Goal: Task Accomplishment & Management: Manage account settings

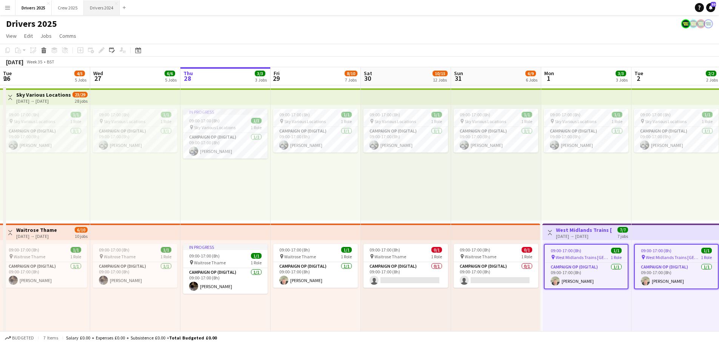
scroll to position [0, 267]
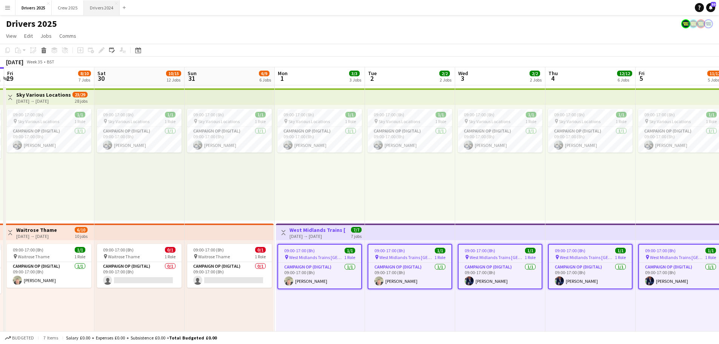
click at [315, 233] on div "[DATE] → [DATE]" at bounding box center [318, 236] width 56 height 6
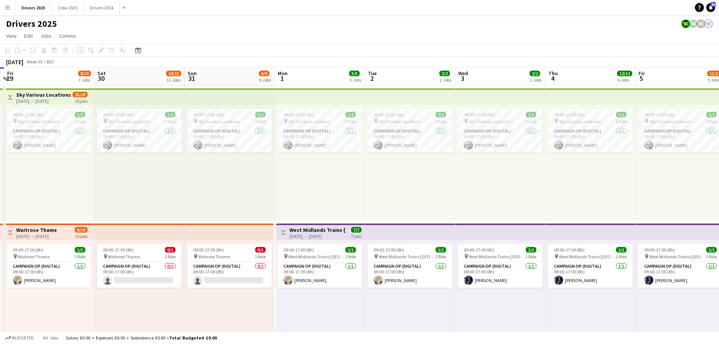
click at [324, 235] on div "[DATE] → [DATE]" at bounding box center [318, 236] width 56 height 6
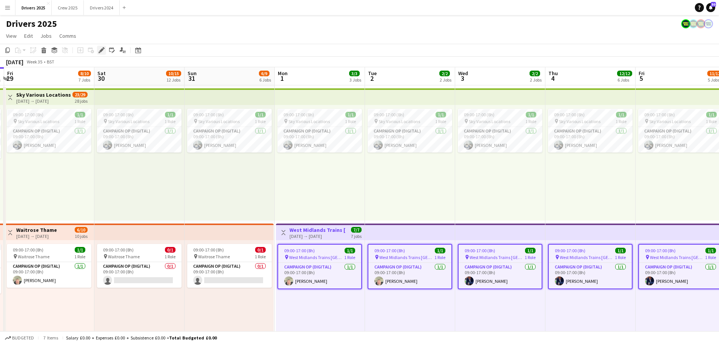
click at [98, 50] on div "Edit" at bounding box center [101, 50] width 9 height 9
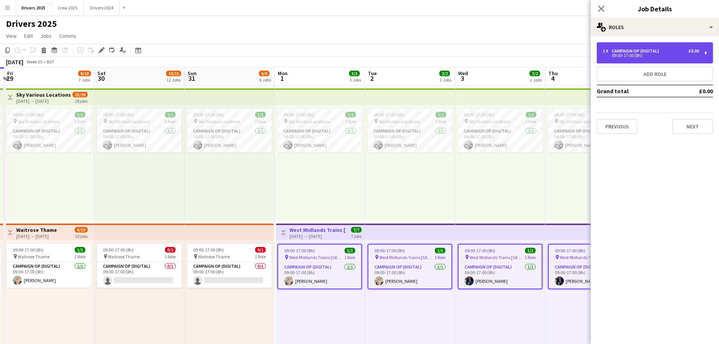
click at [634, 54] on div "09:00-17:00 (8h)" at bounding box center [651, 56] width 96 height 4
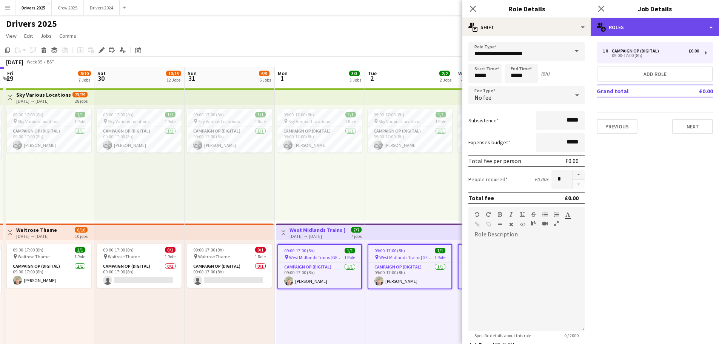
click at [632, 23] on div "multiple-users-add Roles" at bounding box center [655, 27] width 128 height 18
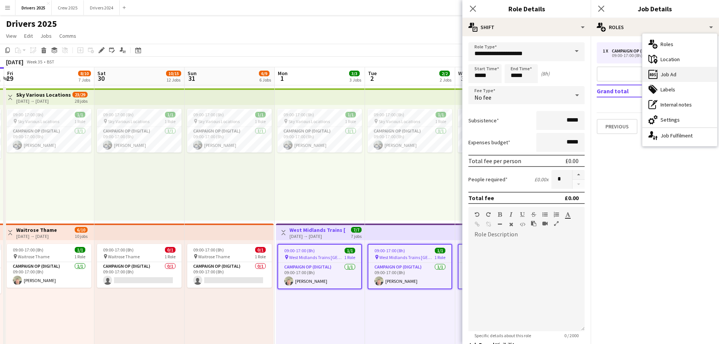
click at [675, 74] on div "ads-window Job Ad" at bounding box center [680, 74] width 75 height 15
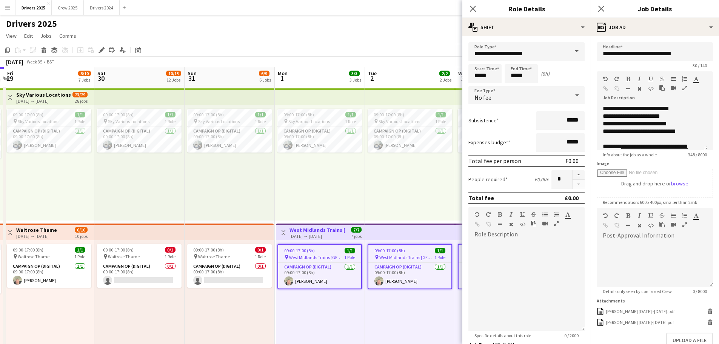
scroll to position [38, 0]
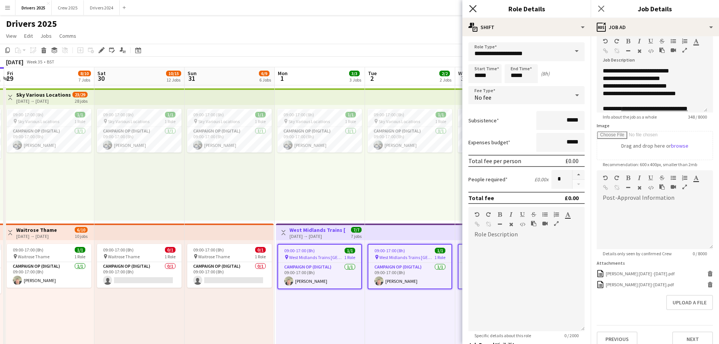
click at [472, 6] on icon "Close pop-in" at bounding box center [472, 8] width 7 height 7
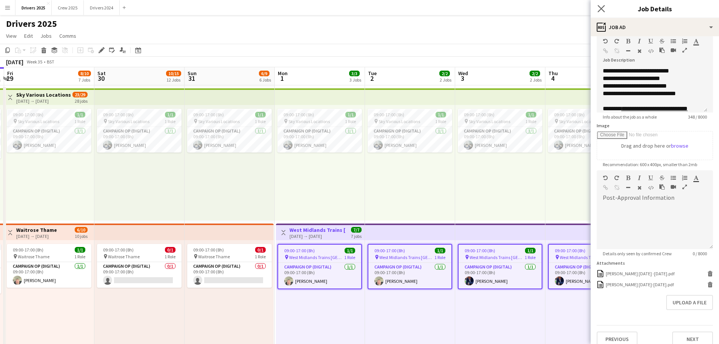
click at [606, 5] on app-icon "Close pop-in" at bounding box center [601, 8] width 11 height 11
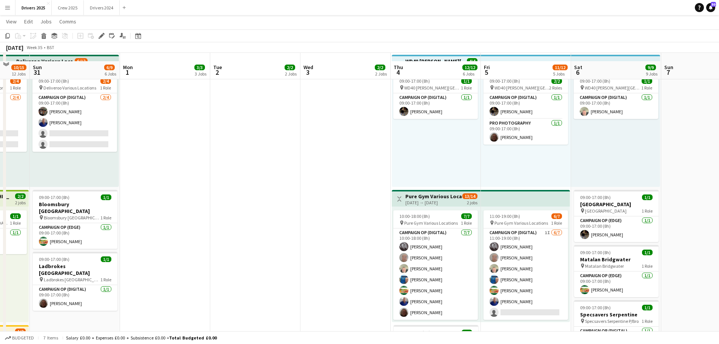
scroll to position [453, 0]
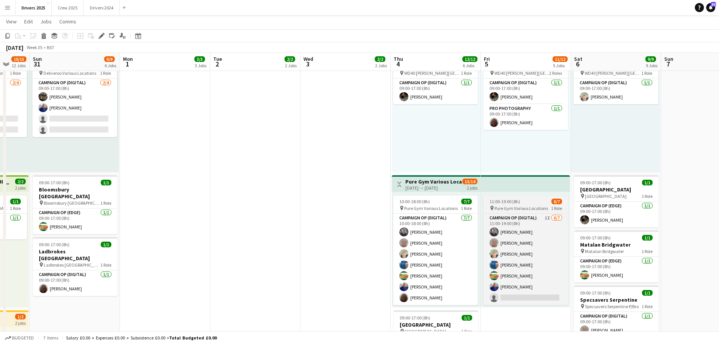
click at [543, 196] on app-job-card "11:00-19:00 (8h) 6/7 pin Pure Gym Various Locations 1 Role Campaign Op (Digital…" at bounding box center [526, 251] width 85 height 110
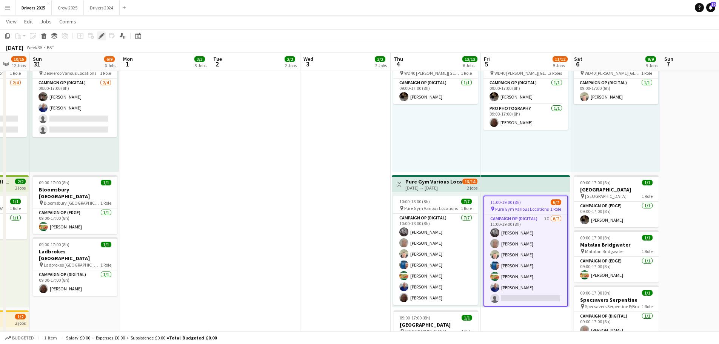
click at [103, 37] on icon "Edit" at bounding box center [102, 36] width 6 height 6
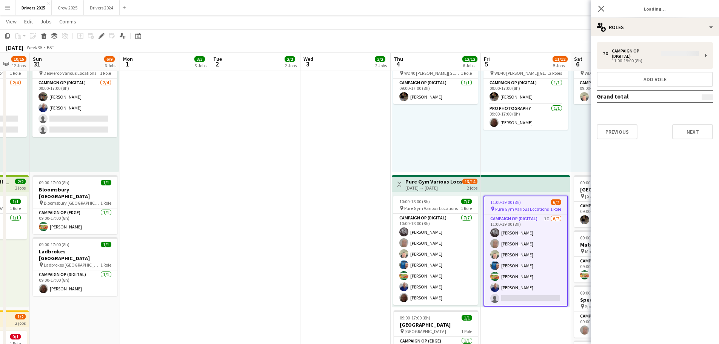
type input "**********"
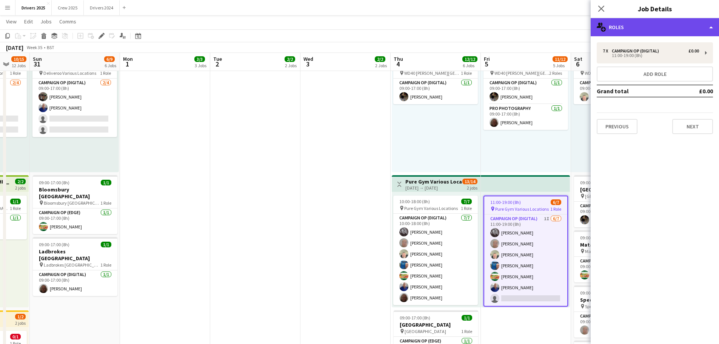
click at [687, 25] on div "multiple-users-add Roles" at bounding box center [655, 27] width 128 height 18
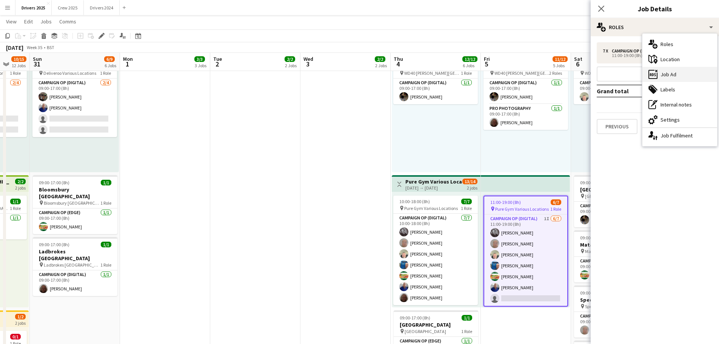
click at [683, 77] on div "ads-window Job Ad" at bounding box center [680, 74] width 75 height 15
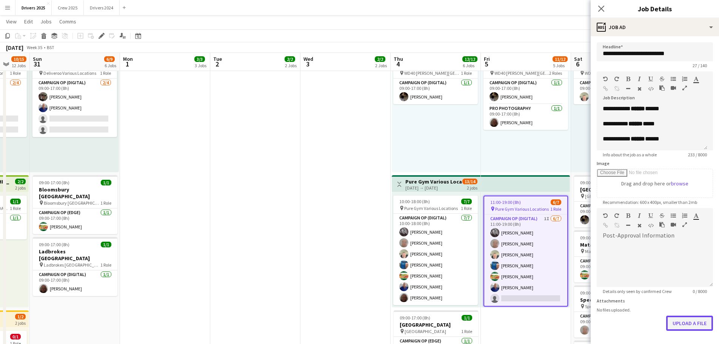
click at [690, 318] on button "Upload a file" at bounding box center [690, 323] width 47 height 15
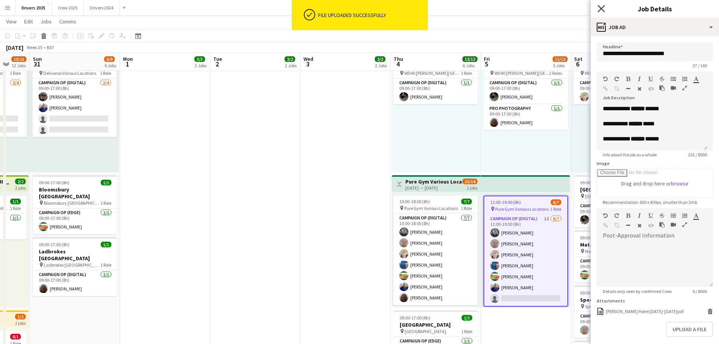
click at [602, 9] on icon "Close pop-in" at bounding box center [601, 8] width 7 height 7
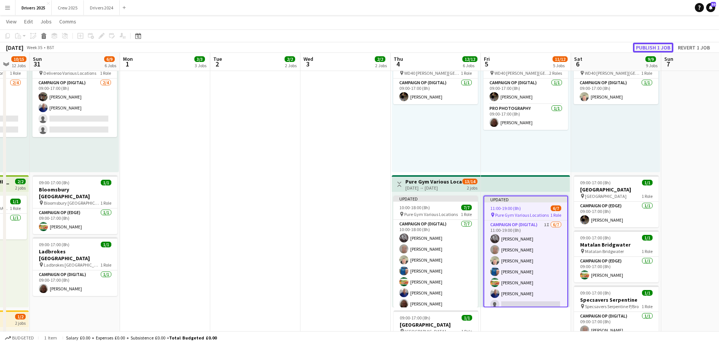
click at [641, 45] on button "Publish 1 job" at bounding box center [653, 48] width 40 height 10
click at [620, 48] on button "Fix 1 error" at bounding box center [615, 48] width 34 height 10
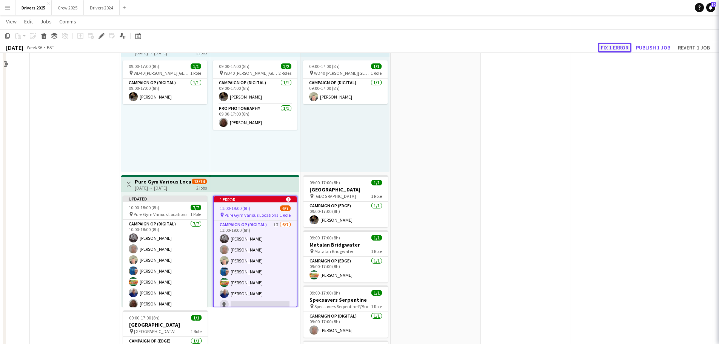
scroll to position [171, 0]
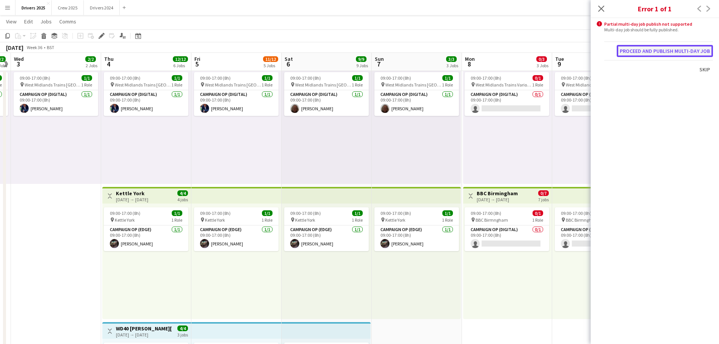
click at [636, 50] on button "Proceed and publish multi-day job" at bounding box center [665, 51] width 96 height 12
